Goal: Information Seeking & Learning: Obtain resource

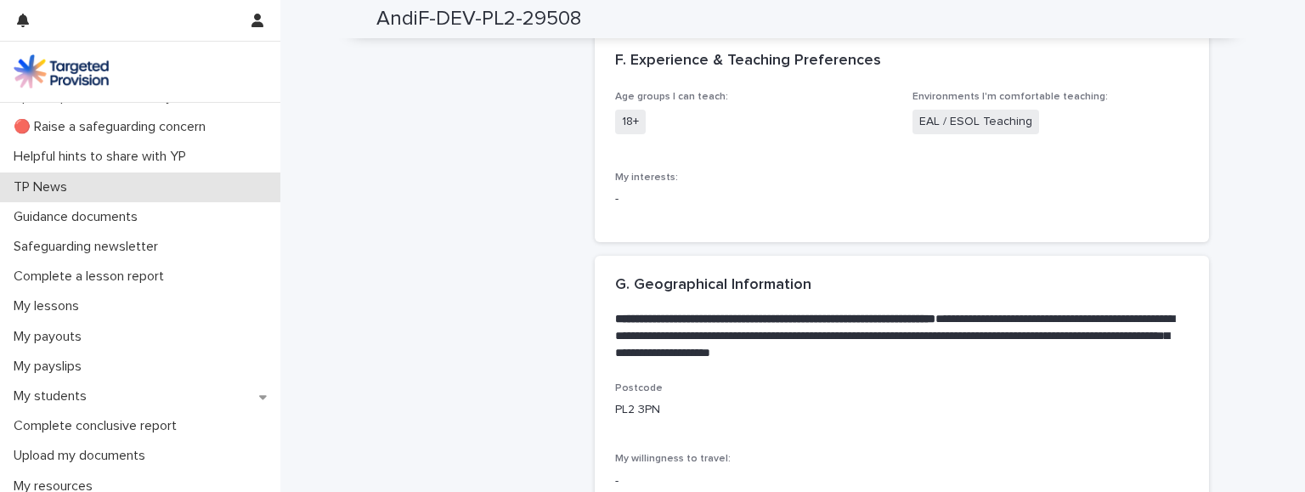
scroll to position [73, 0]
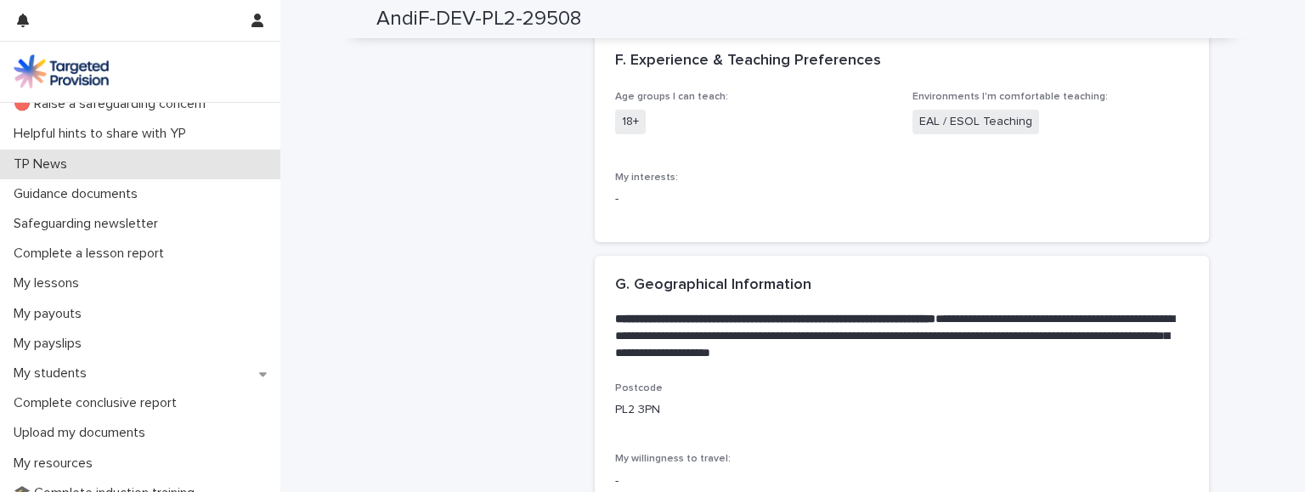
click at [119, 167] on div "TP News" at bounding box center [140, 165] width 280 height 30
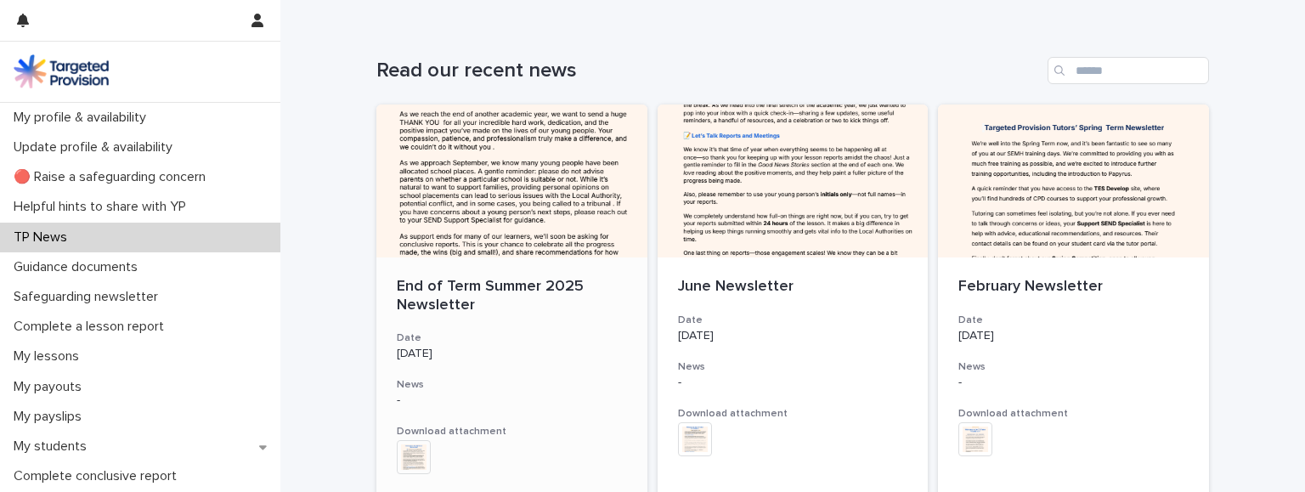
scroll to position [220, 0]
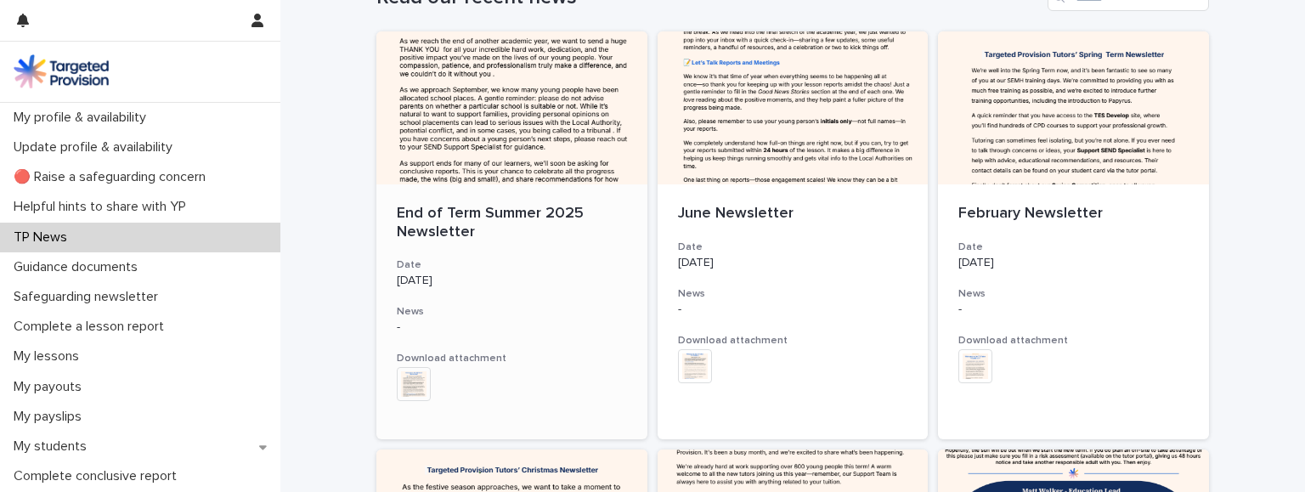
click at [488, 161] on div at bounding box center [512, 107] width 271 height 153
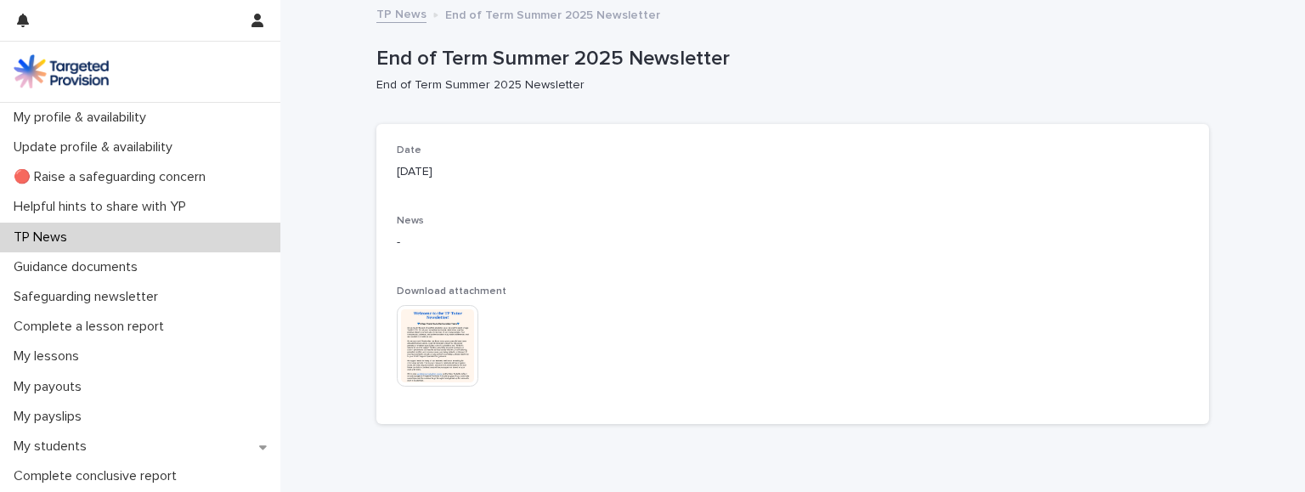
scroll to position [78, 0]
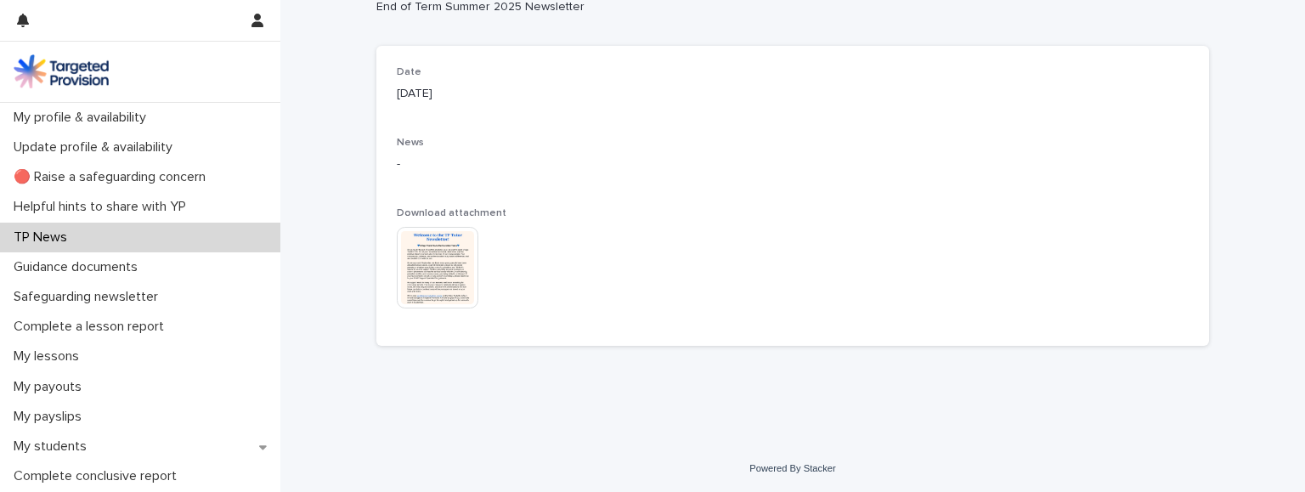
click at [433, 275] on img at bounding box center [438, 268] width 82 height 82
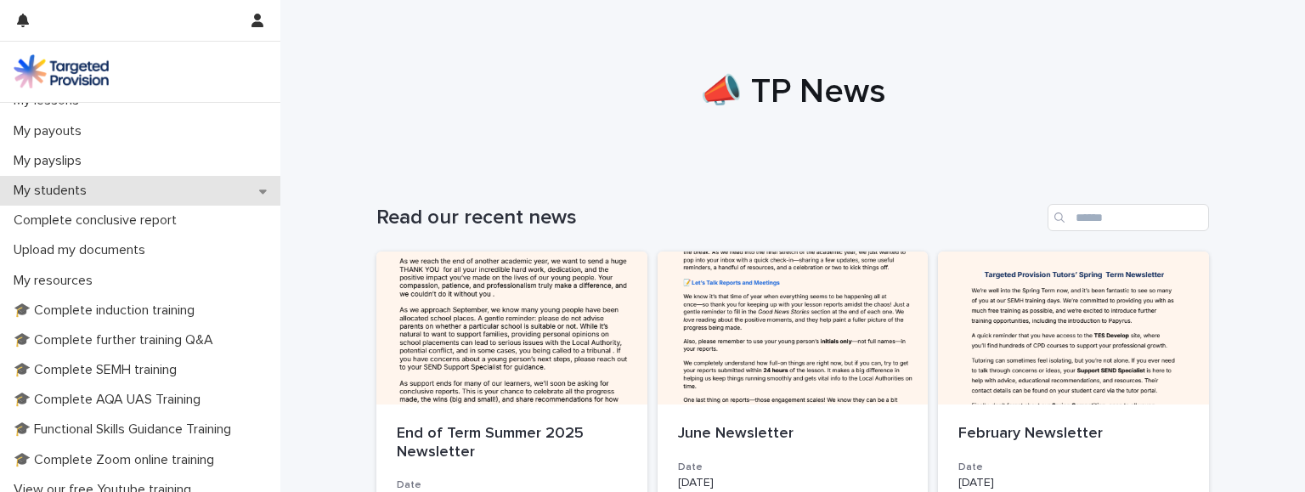
scroll to position [367, 0]
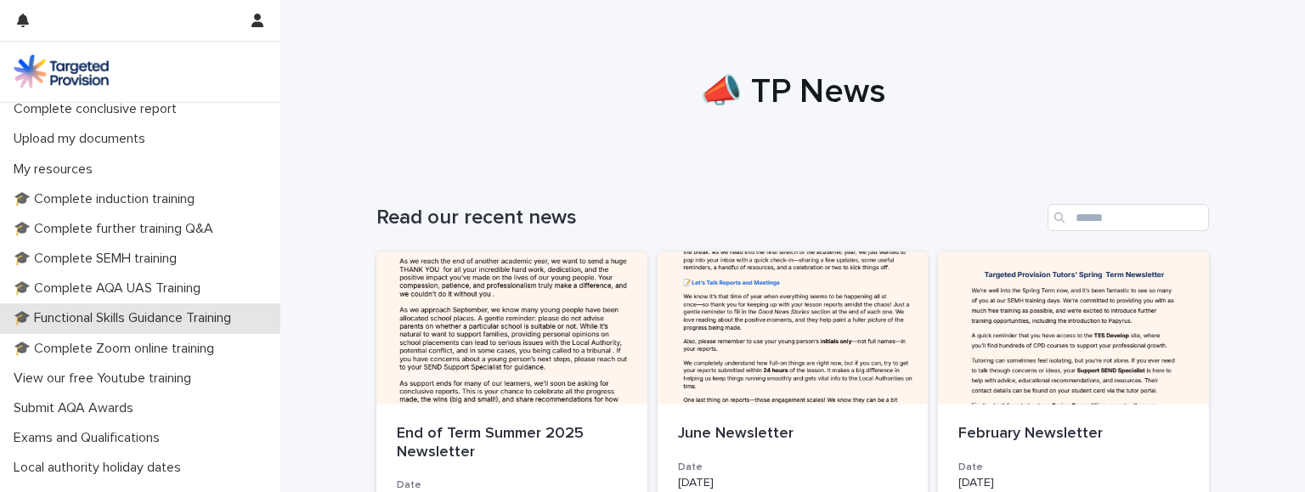
click at [92, 323] on p "🎓 Functional Skills Guidance Training" at bounding box center [126, 318] width 238 height 16
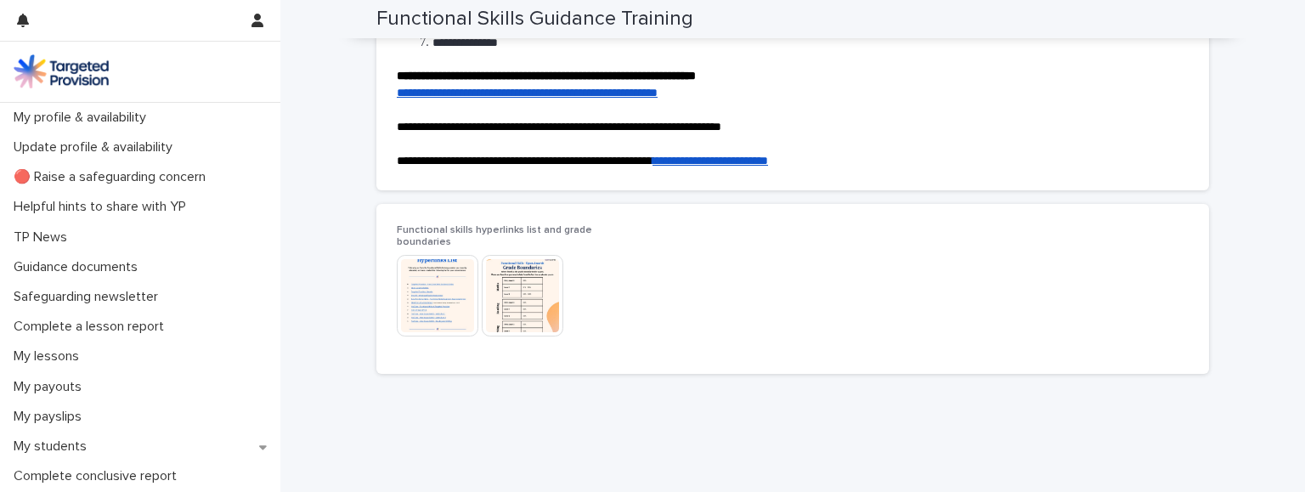
scroll to position [367, 0]
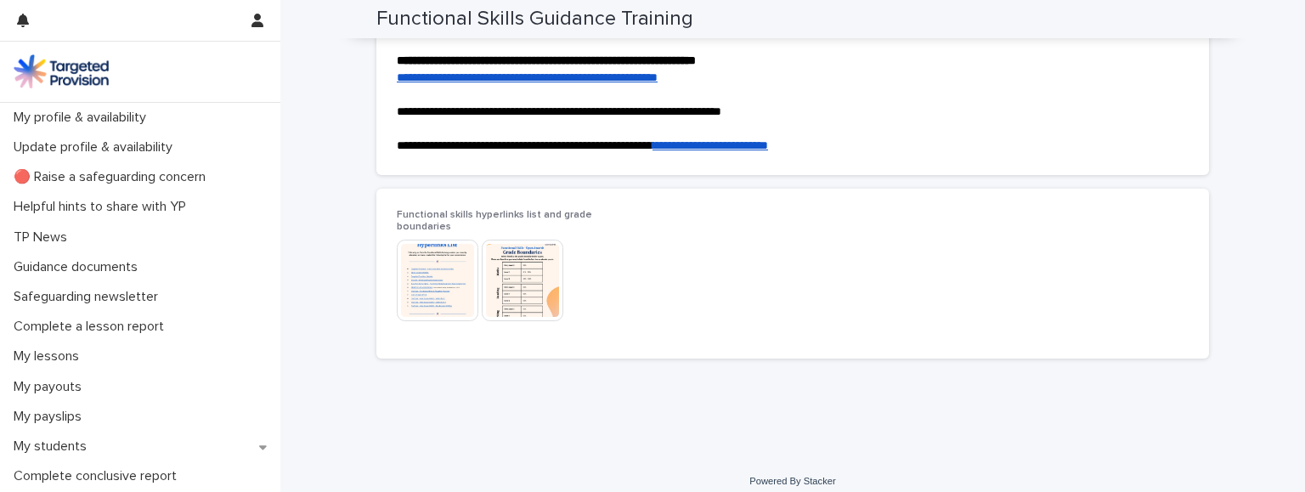
click at [433, 280] on img at bounding box center [438, 281] width 82 height 82
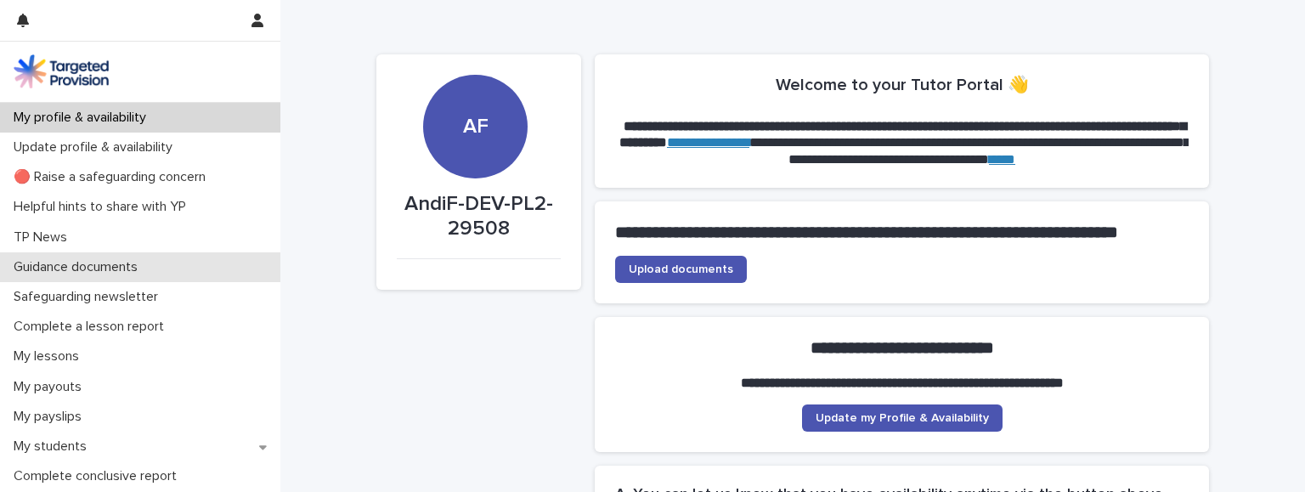
click at [110, 274] on p "Guidance documents" at bounding box center [79, 267] width 144 height 16
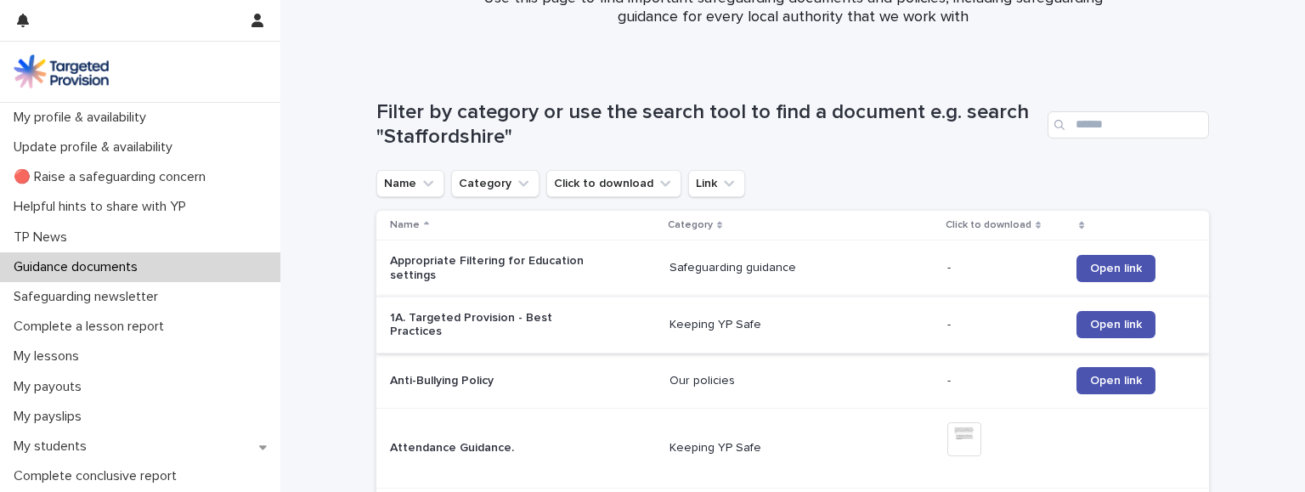
scroll to position [147, 0]
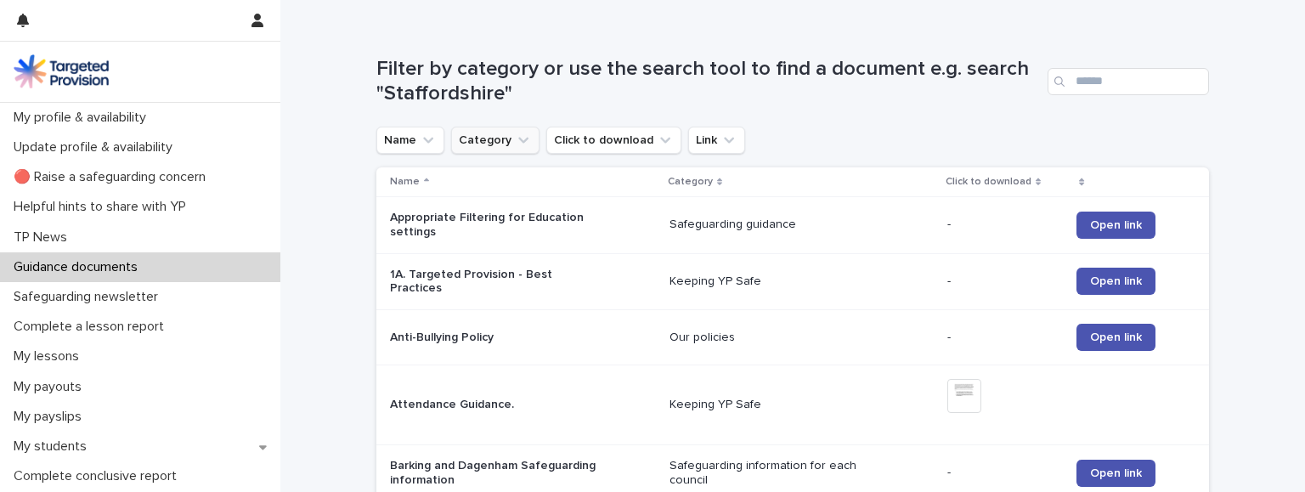
click at [504, 134] on button "Category" at bounding box center [495, 140] width 88 height 27
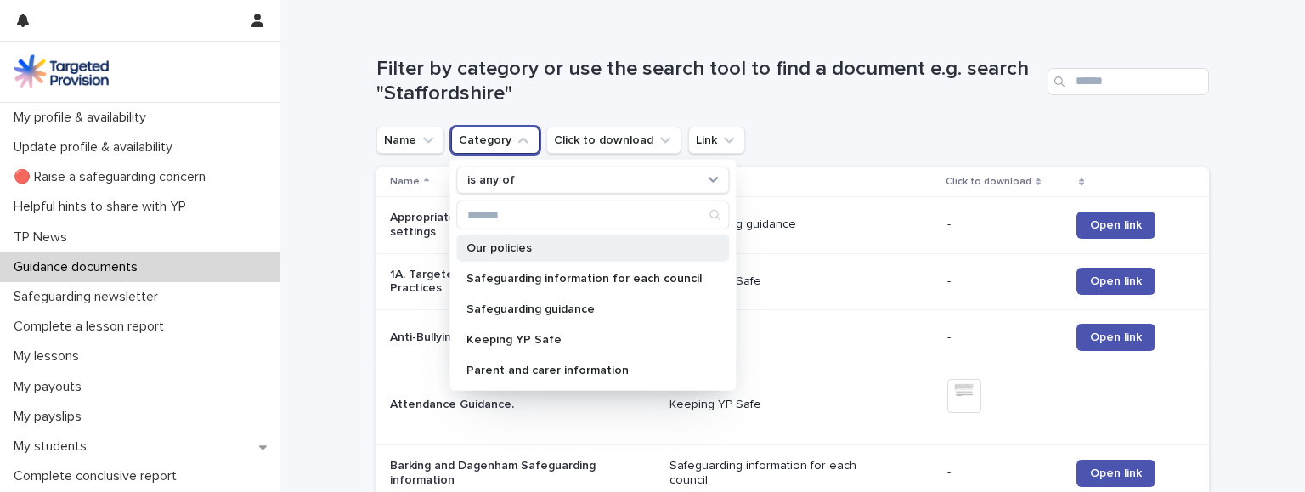
click at [524, 250] on p "Our policies" at bounding box center [584, 248] width 235 height 12
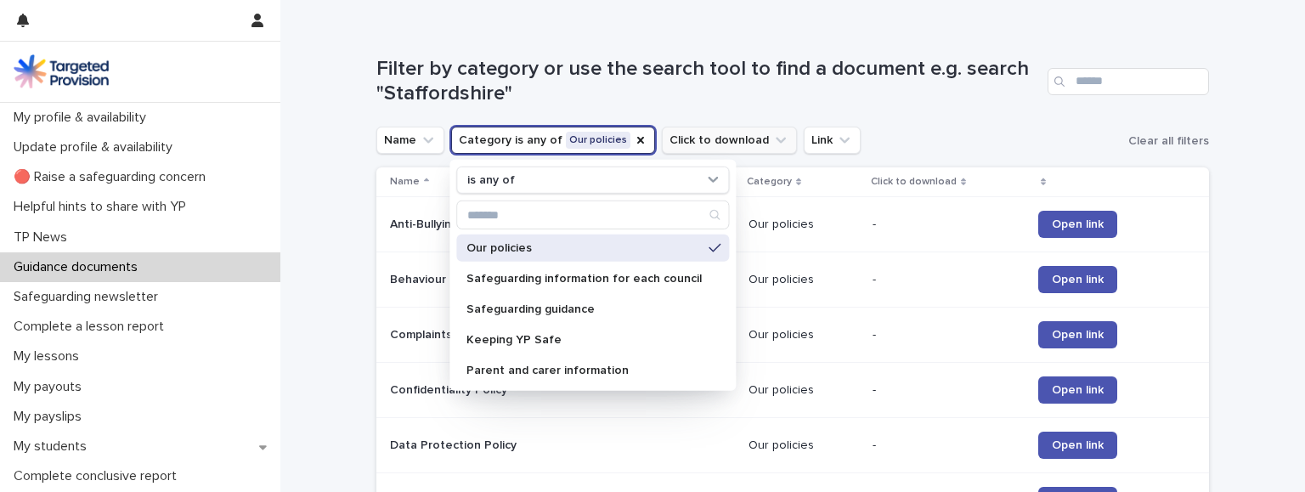
click at [773, 137] on icon "Click to download" at bounding box center [781, 140] width 17 height 17
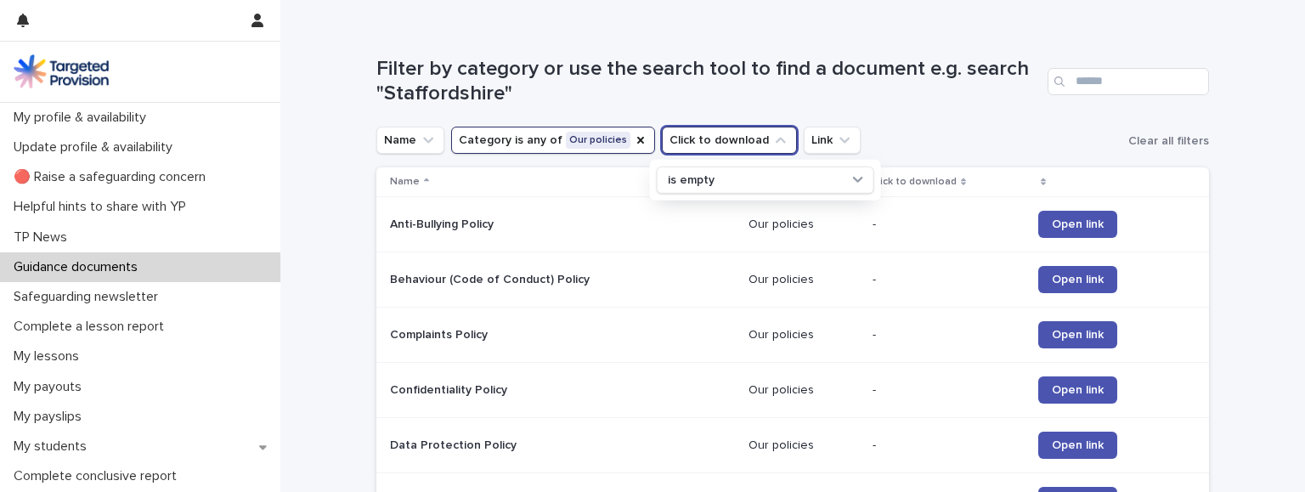
click at [773, 137] on icon "Click to download" at bounding box center [781, 140] width 17 height 17
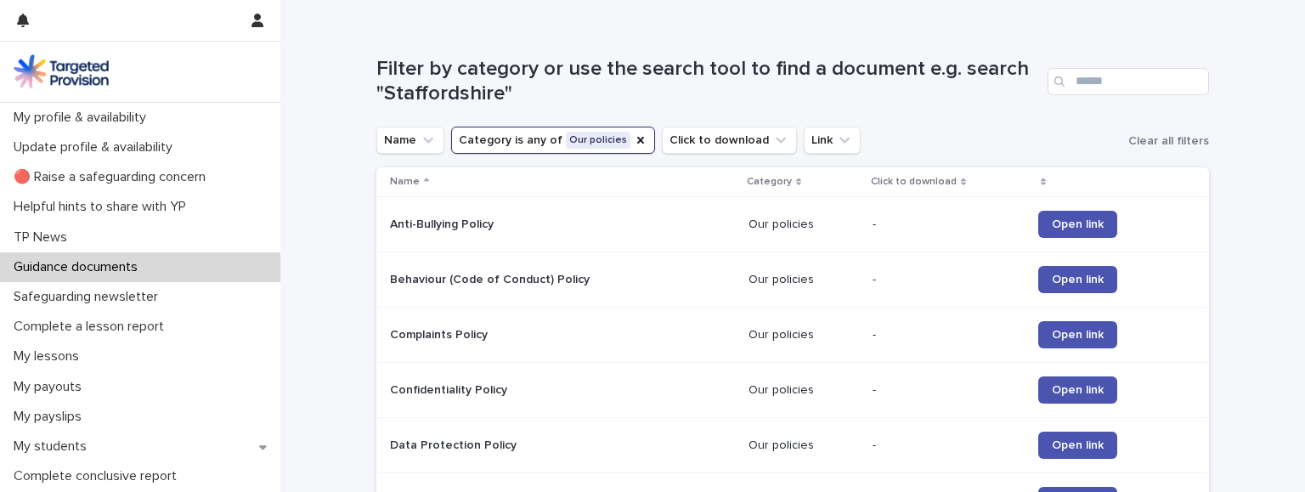
click at [895, 233] on div "-" at bounding box center [949, 225] width 152 height 28
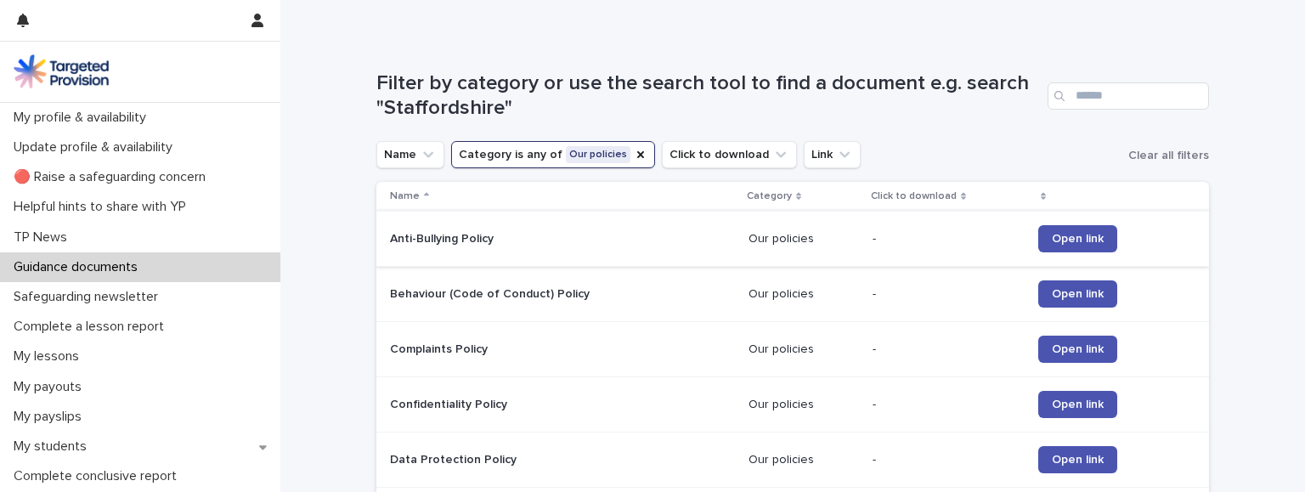
scroll to position [147, 0]
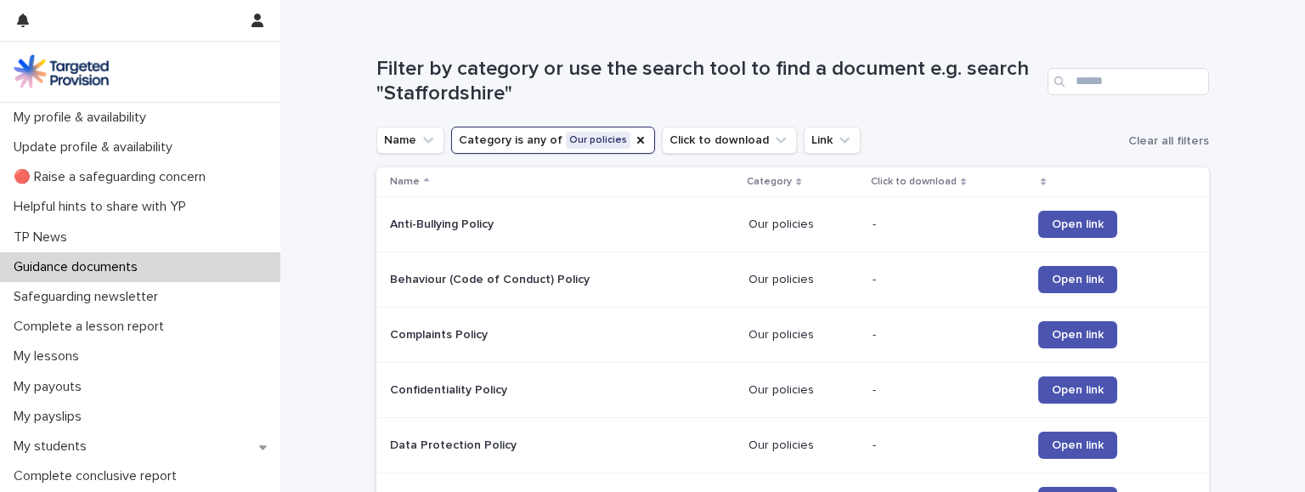
click at [966, 184] on div "Click to download" at bounding box center [949, 182] width 156 height 19
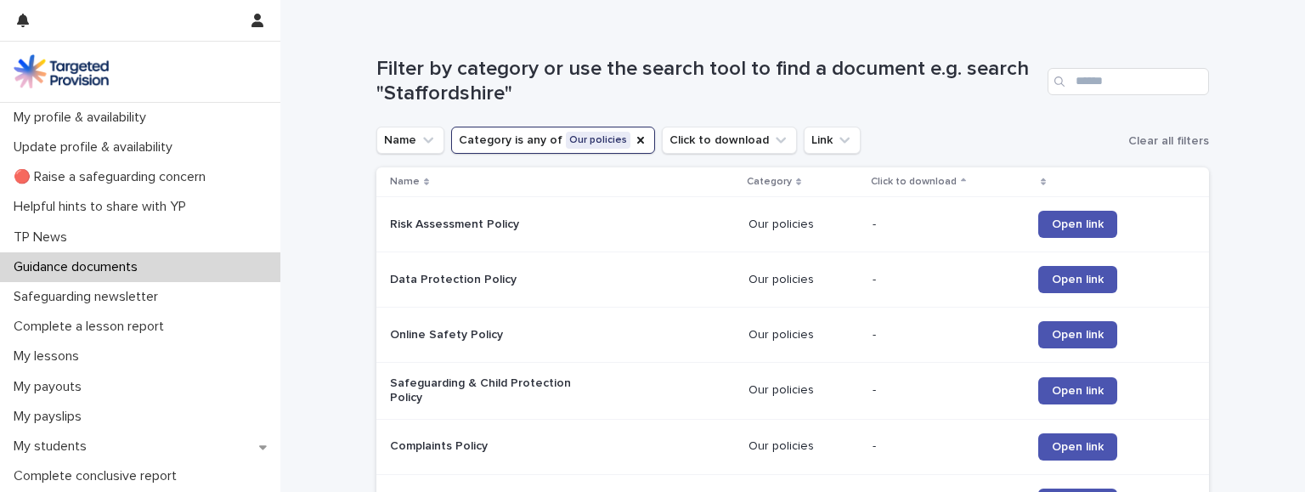
click at [876, 224] on td "-" at bounding box center [949, 223] width 166 height 55
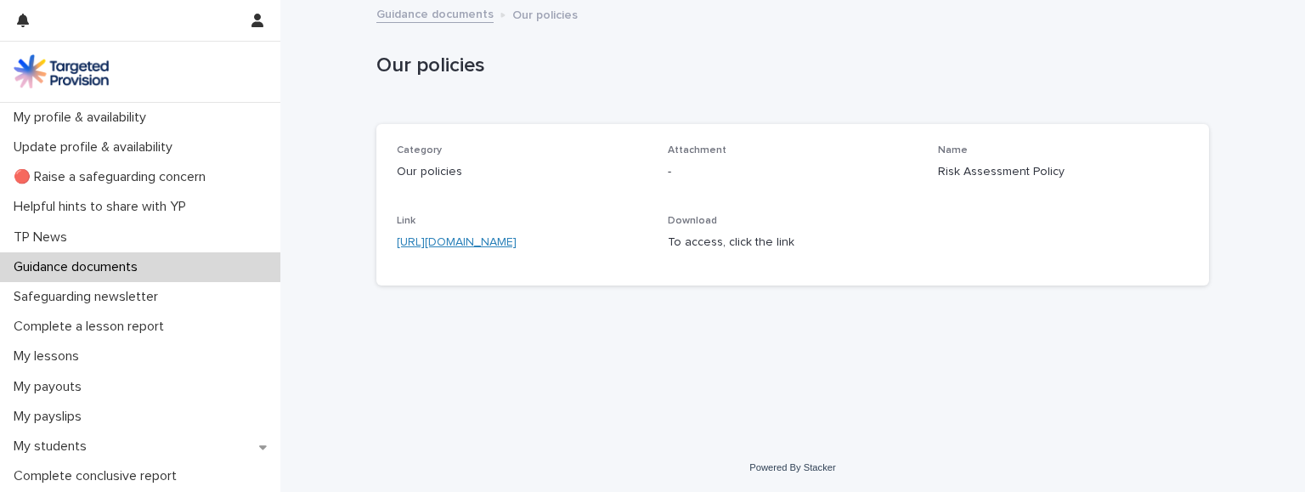
click at [517, 244] on link "https://targetedprovisionltd772.sharepoint.com/:w:/s/Policies/EZCKcnvy57VPlkPV2…" at bounding box center [457, 242] width 120 height 12
click at [435, 14] on link "Guidance documents" at bounding box center [435, 13] width 117 height 20
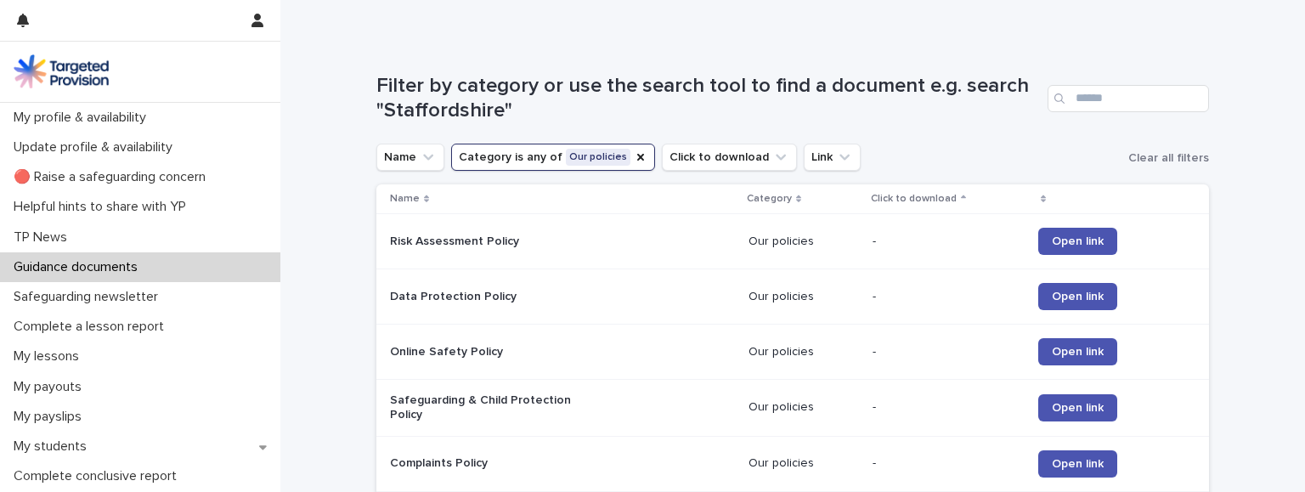
scroll to position [147, 0]
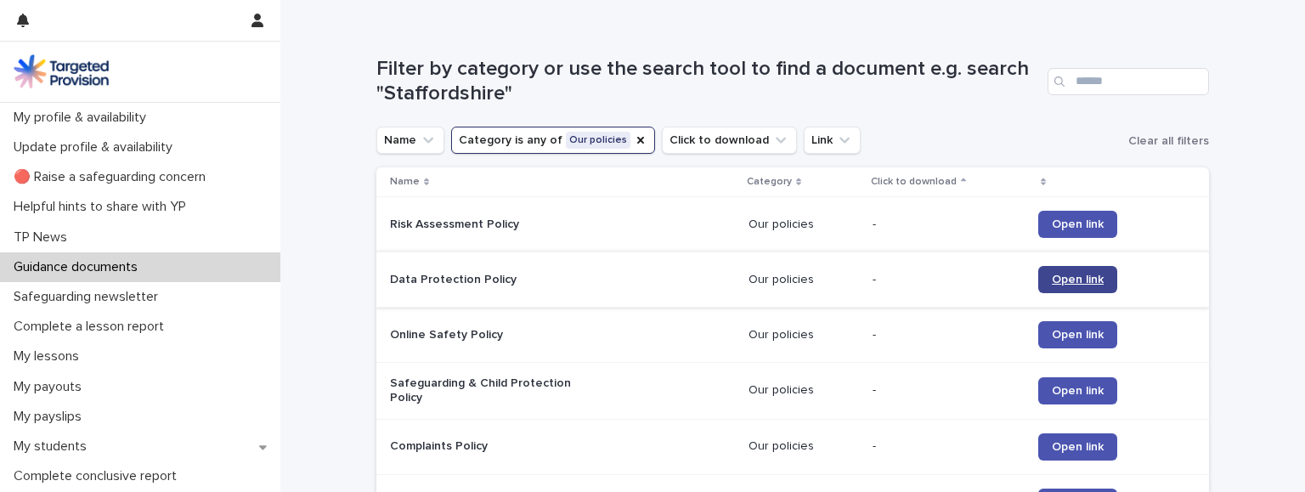
click at [1065, 286] on link "Open link" at bounding box center [1078, 279] width 79 height 27
click at [1068, 336] on span "Open link" at bounding box center [1078, 335] width 52 height 12
click at [1066, 394] on span "Open link" at bounding box center [1078, 391] width 52 height 12
click at [1072, 389] on span "Open link" at bounding box center [1078, 391] width 52 height 12
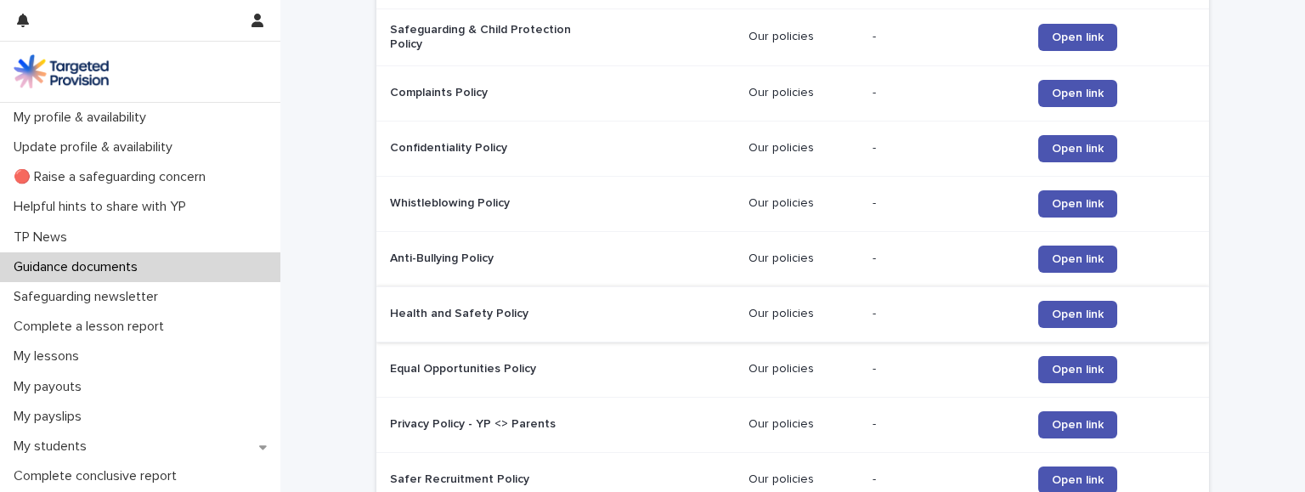
scroll to position [514, 0]
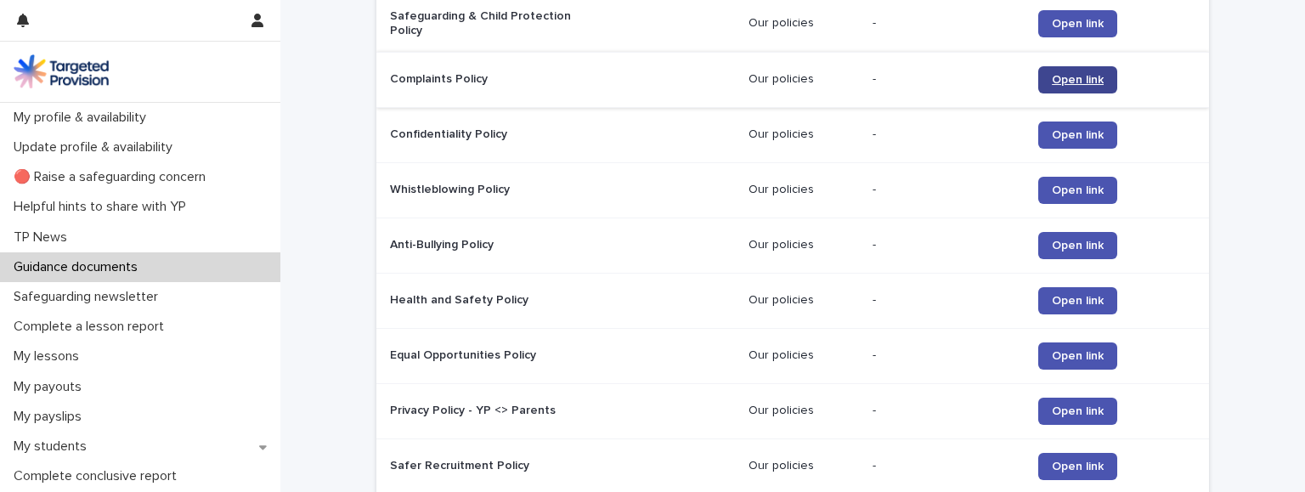
click at [1049, 77] on link "Open link" at bounding box center [1078, 79] width 79 height 27
click at [1100, 134] on span "Open link" at bounding box center [1078, 135] width 52 height 12
click at [1088, 138] on span "Open link" at bounding box center [1078, 135] width 52 height 12
click at [1049, 188] on link "Open link" at bounding box center [1078, 190] width 79 height 27
click at [1062, 250] on link "Open link" at bounding box center [1078, 245] width 79 height 27
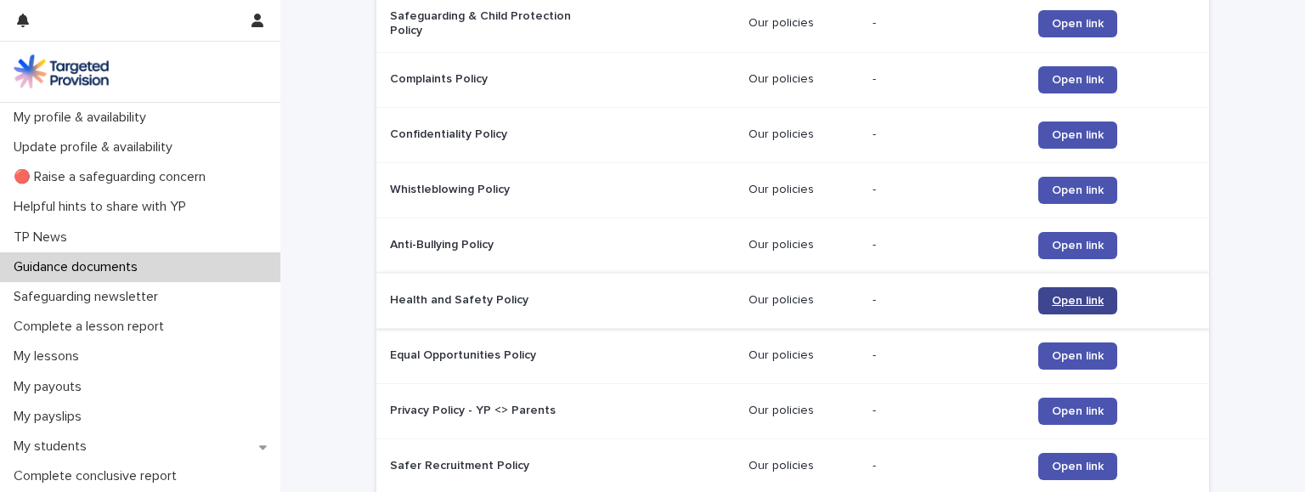
click at [1073, 303] on span "Open link" at bounding box center [1078, 301] width 52 height 12
click at [1100, 359] on link "Open link" at bounding box center [1078, 356] width 79 height 27
click at [1081, 410] on span "Open link" at bounding box center [1078, 411] width 52 height 12
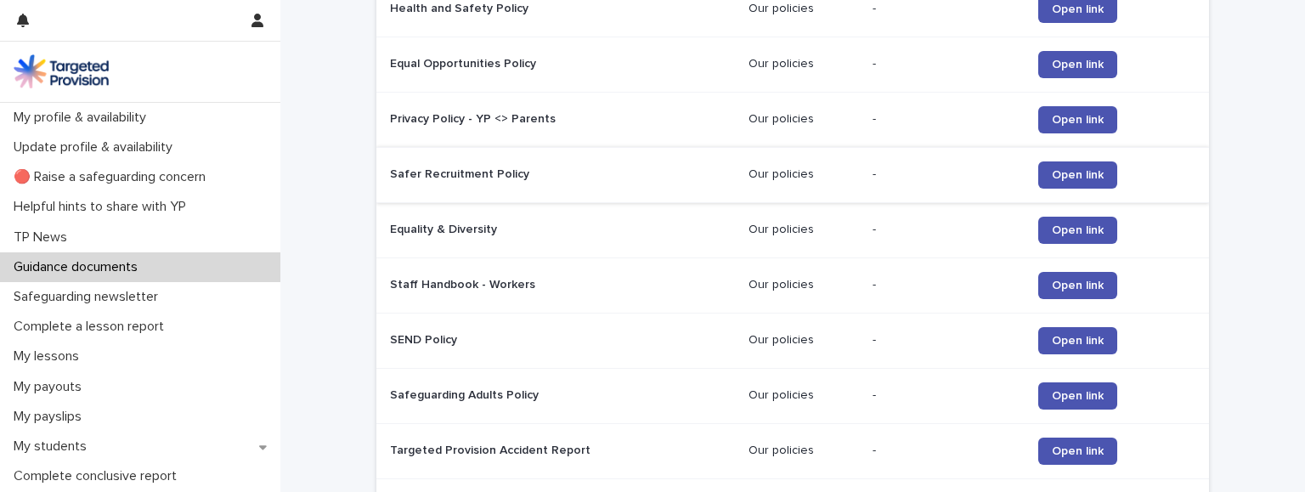
scroll to position [807, 0]
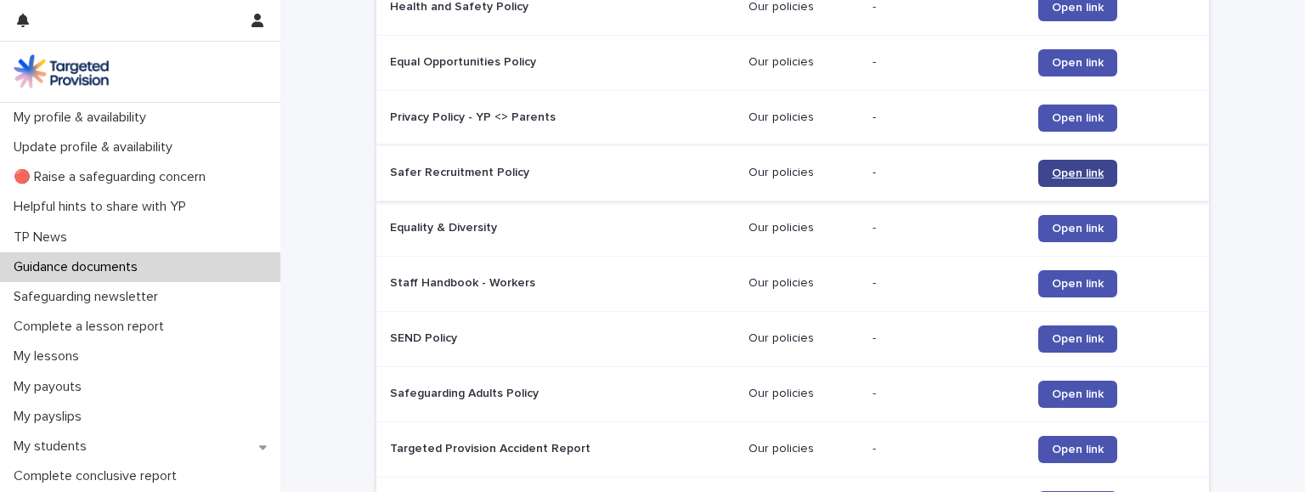
click at [1067, 171] on span "Open link" at bounding box center [1078, 173] width 52 height 12
click at [1086, 167] on span "Open link" at bounding box center [1078, 173] width 52 height 12
click at [1065, 226] on span "Open link" at bounding box center [1078, 229] width 52 height 12
click at [1062, 286] on link "Open link" at bounding box center [1078, 283] width 79 height 27
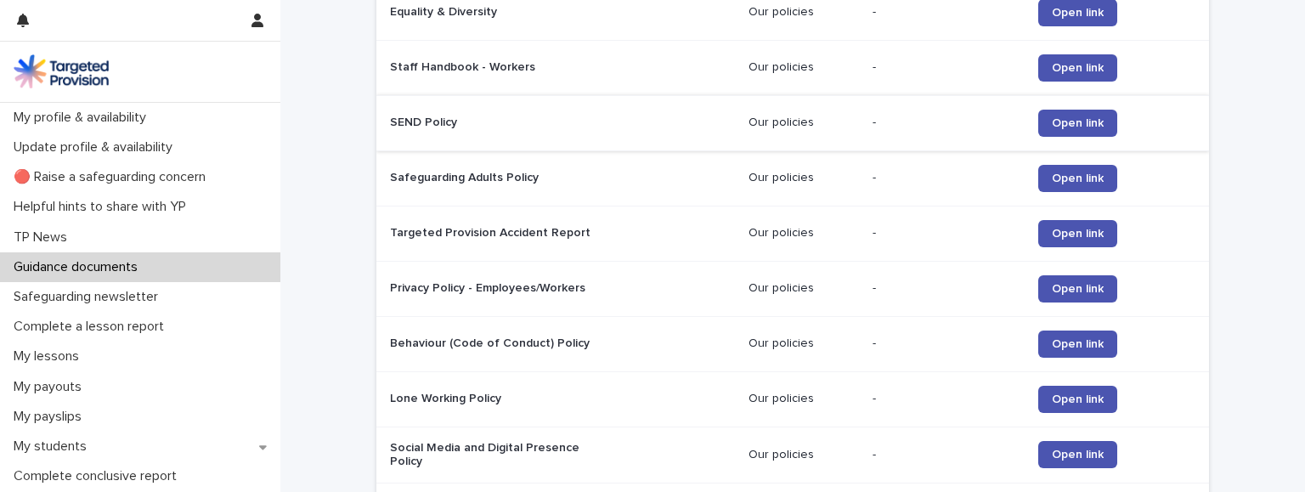
scroll to position [1028, 0]
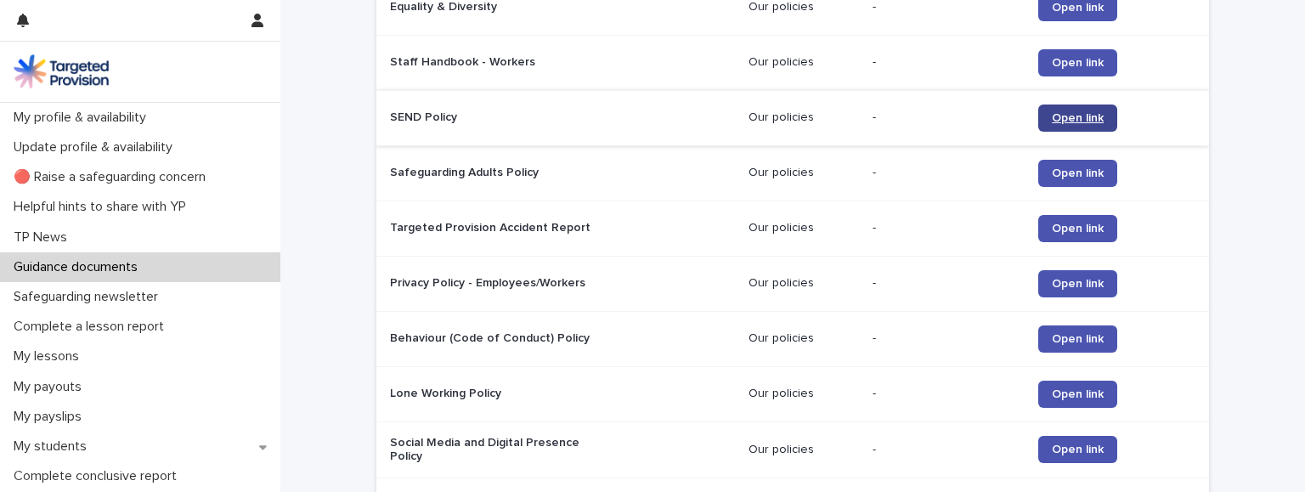
click at [1075, 118] on span "Open link" at bounding box center [1078, 118] width 52 height 12
click at [1067, 171] on span "Open link" at bounding box center [1078, 173] width 52 height 12
click at [1085, 224] on span "Open link" at bounding box center [1078, 229] width 52 height 12
click at [1062, 282] on span "Open link" at bounding box center [1078, 284] width 52 height 12
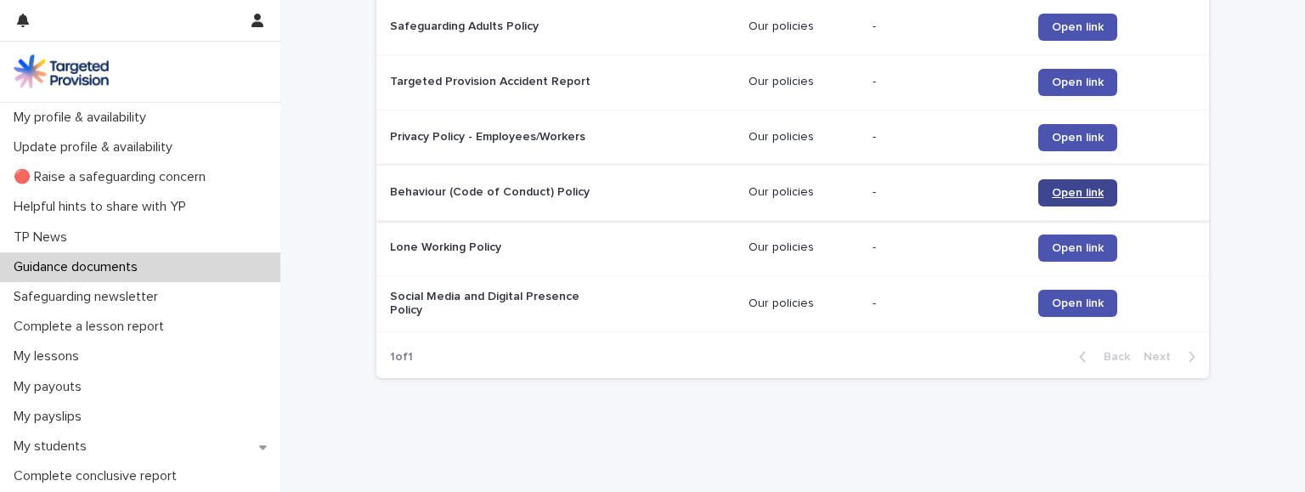
scroll to position [1202, 0]
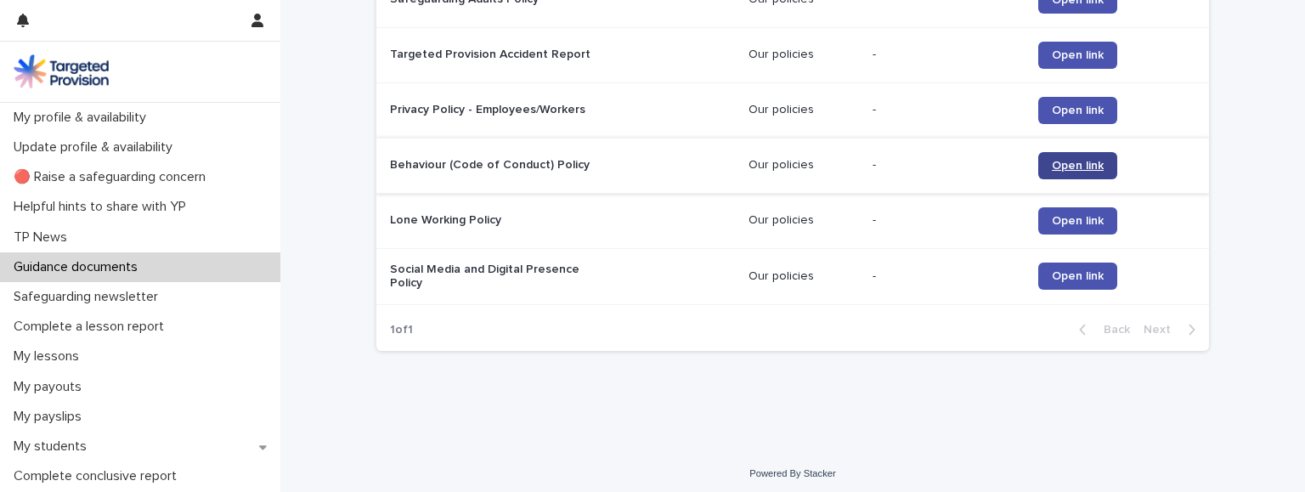
click at [1094, 153] on link "Open link" at bounding box center [1078, 165] width 79 height 27
click at [1065, 215] on span "Open link" at bounding box center [1078, 221] width 52 height 12
click at [1045, 268] on link "Open link" at bounding box center [1078, 276] width 79 height 27
click at [444, 269] on p "Social Media and Digital Presence Policy" at bounding box center [496, 277] width 212 height 29
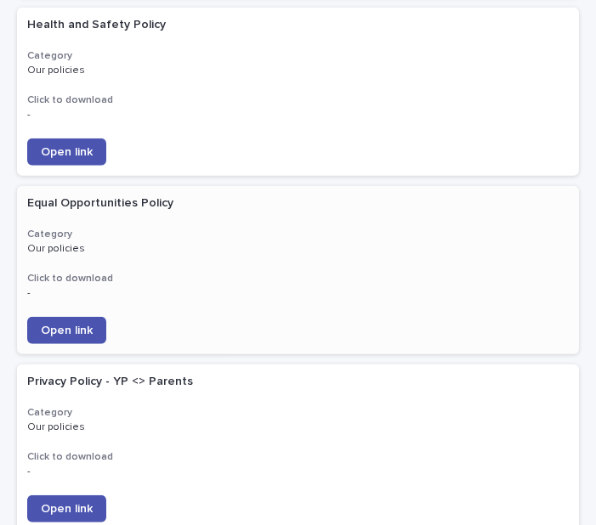
scroll to position [1793, 0]
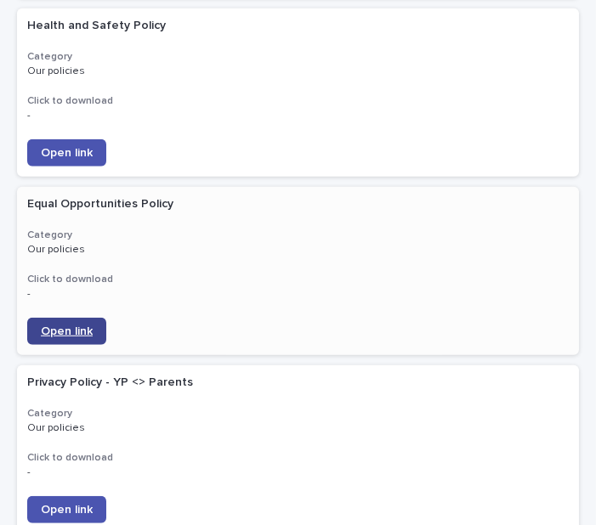
click at [76, 326] on span "Open link" at bounding box center [67, 332] width 52 height 12
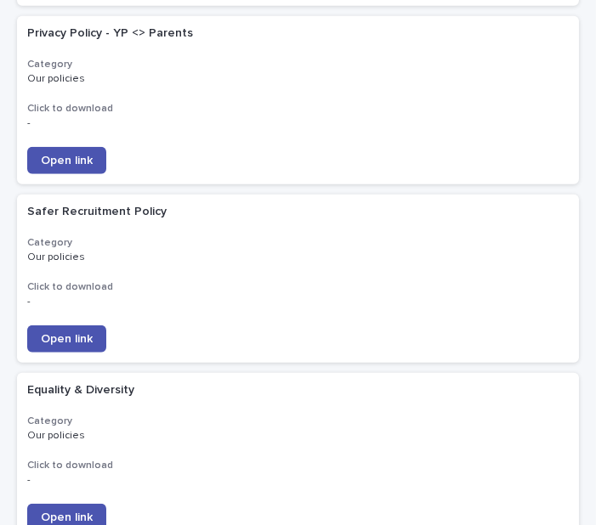
scroll to position [2185, 0]
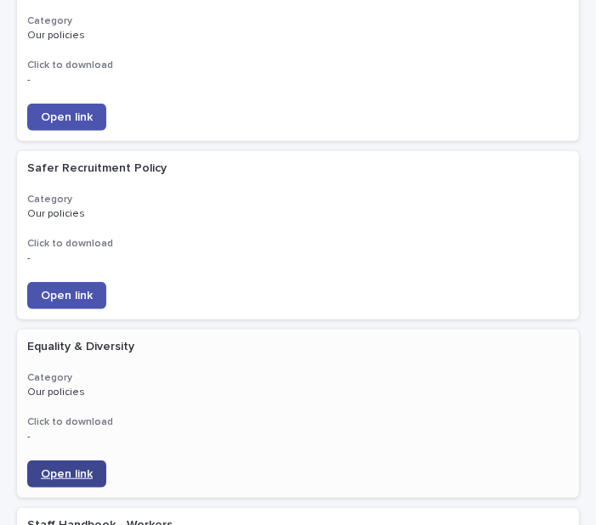
click at [82, 461] on link "Open link" at bounding box center [66, 474] width 79 height 27
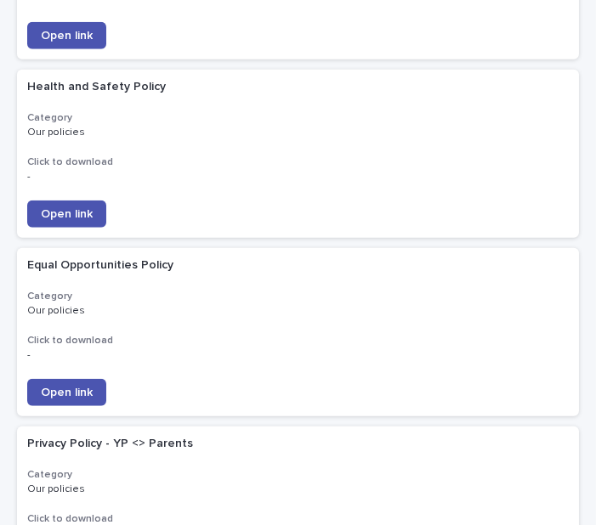
scroll to position [1714, 0]
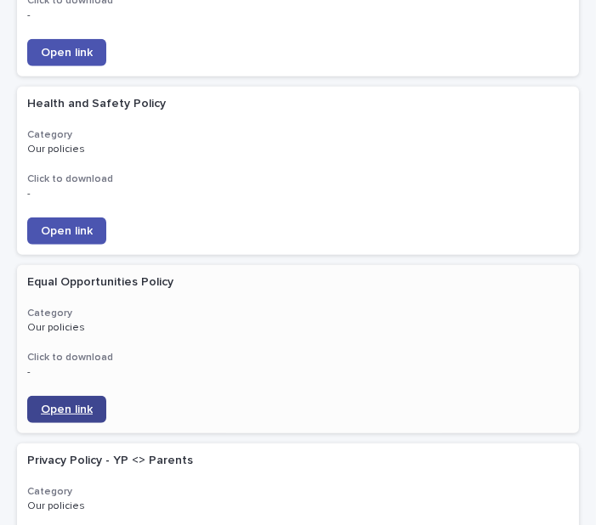
click at [83, 396] on link "Open link" at bounding box center [66, 409] width 79 height 27
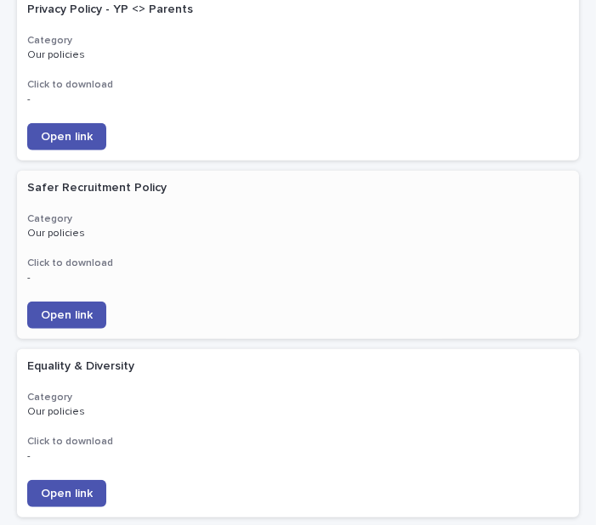
scroll to position [2263, 0]
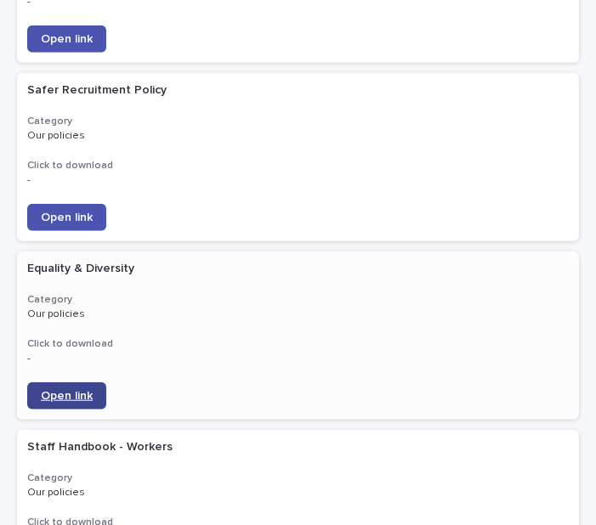
click at [83, 390] on span "Open link" at bounding box center [67, 396] width 52 height 12
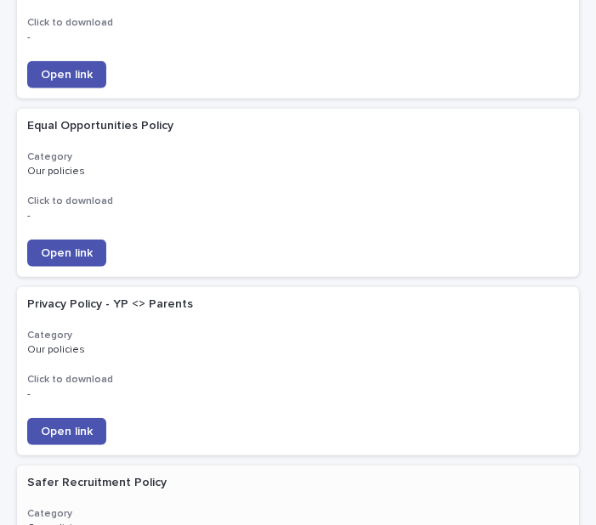
scroll to position [1793, 0]
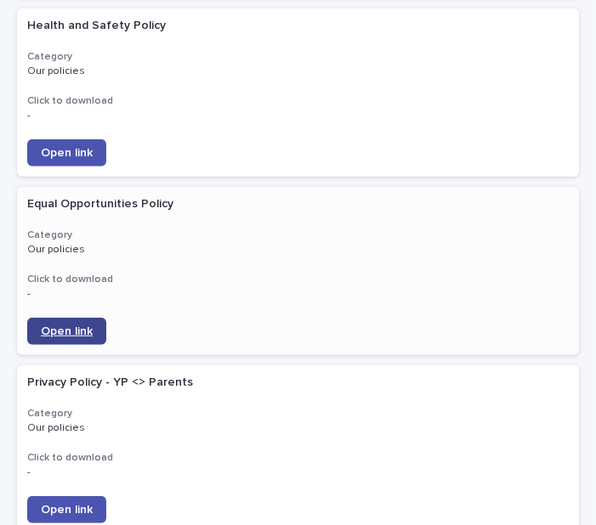
click at [82, 318] on link "Open link" at bounding box center [66, 331] width 79 height 27
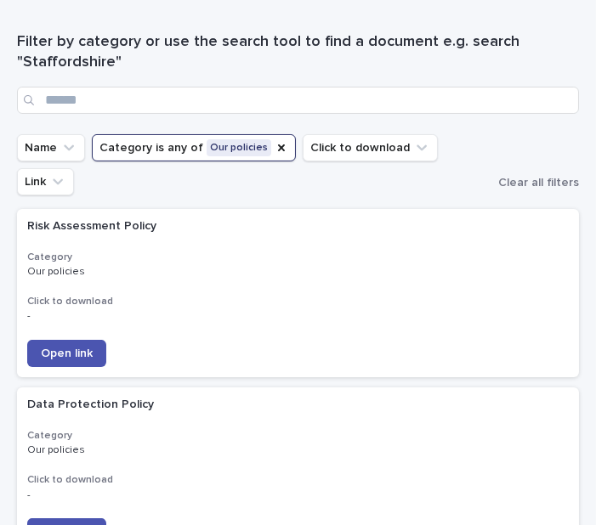
scroll to position [116, 0]
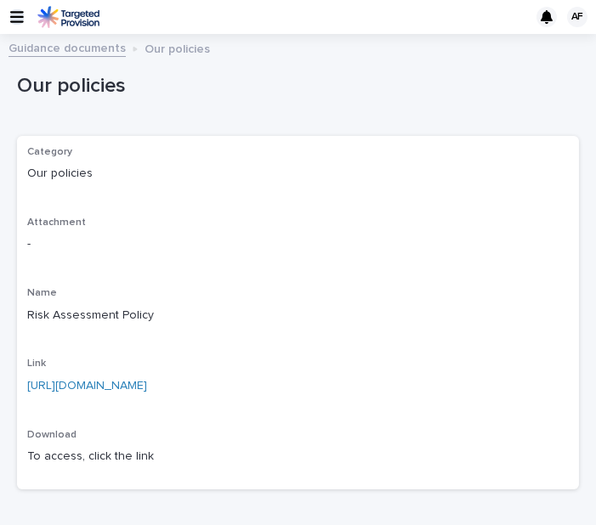
click at [18, 21] on icon "button" at bounding box center [17, 17] width 14 height 12
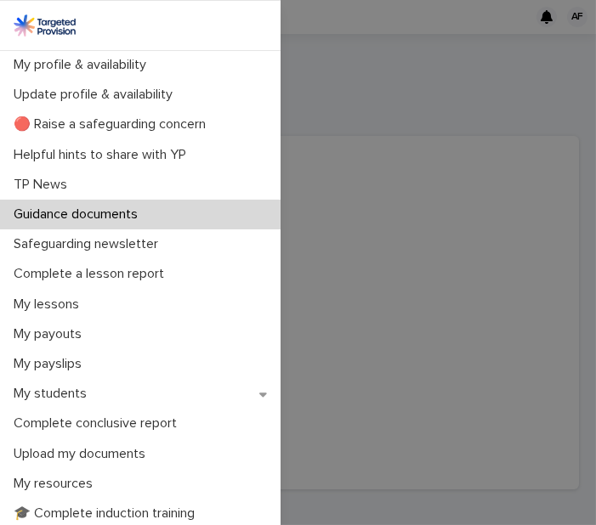
click at [490, 47] on div "My profile & availability Update profile & availability 🔴 Raise a safeguarding …" at bounding box center [298, 262] width 596 height 525
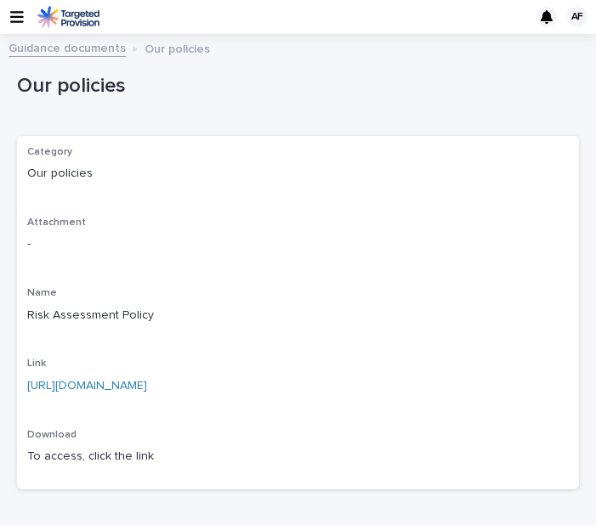
click at [579, 20] on div "AF" at bounding box center [577, 17] width 20 height 20
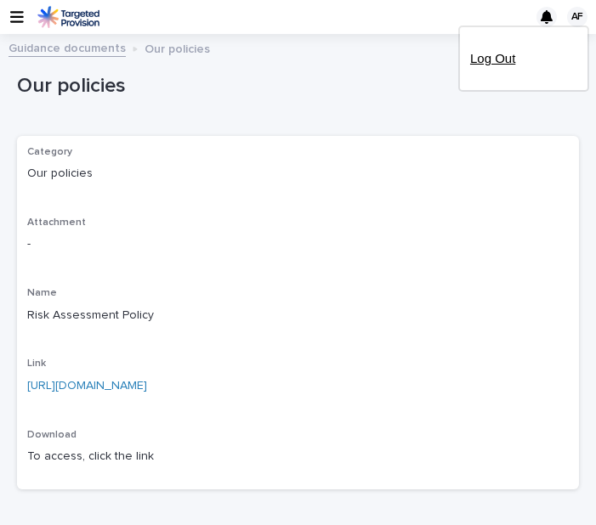
click at [505, 55] on p "Log Out" at bounding box center [523, 58] width 107 height 29
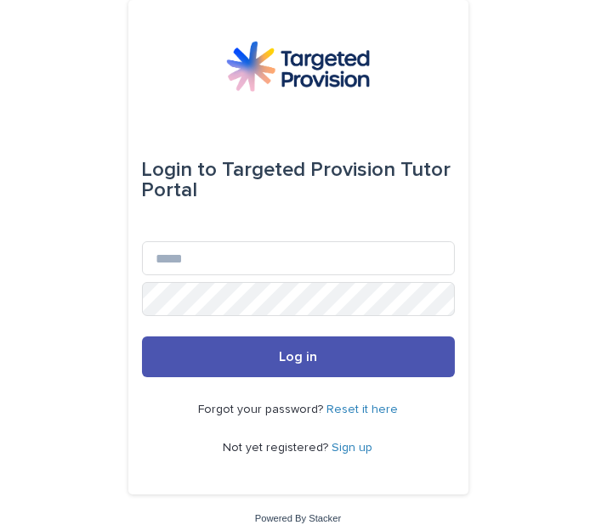
type input "**********"
